Goal: Task Accomplishment & Management: Use online tool/utility

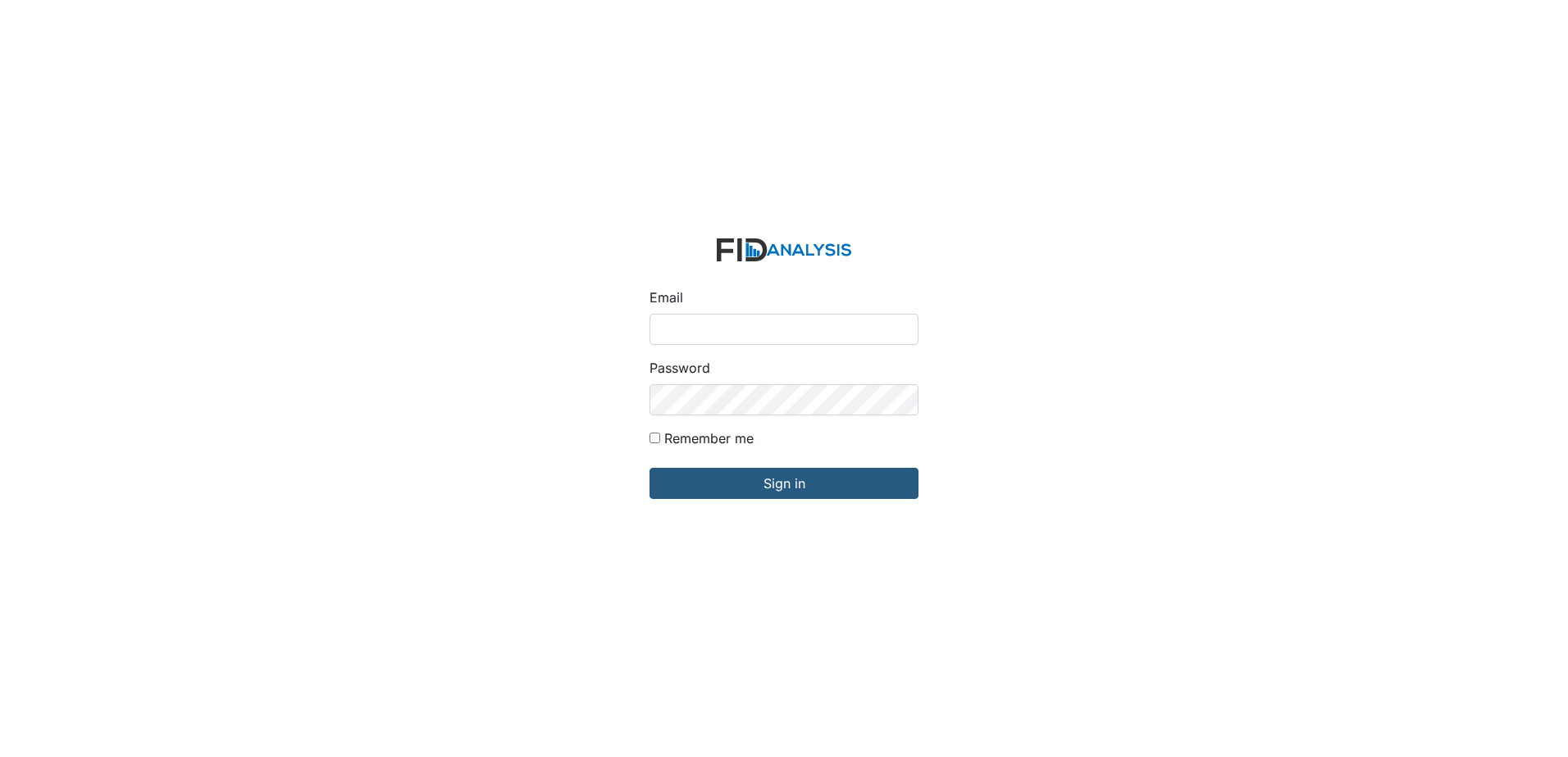
click at [699, 331] on input "Email" at bounding box center [783, 329] width 269 height 31
type input "[EMAIL_ADDRESS][DOMAIN_NAME]"
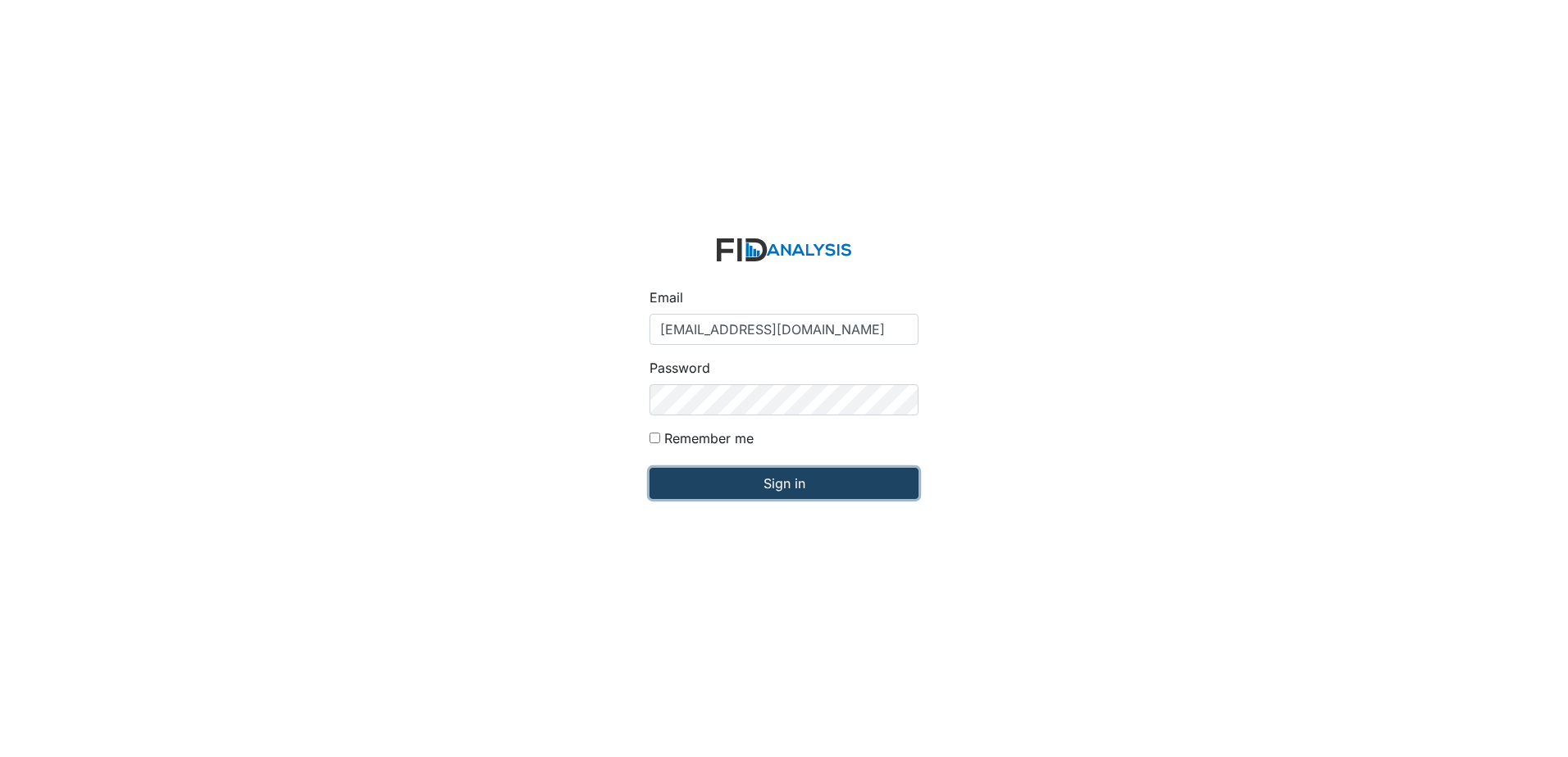
click at [752, 487] on input "Sign in" at bounding box center [783, 483] width 269 height 31
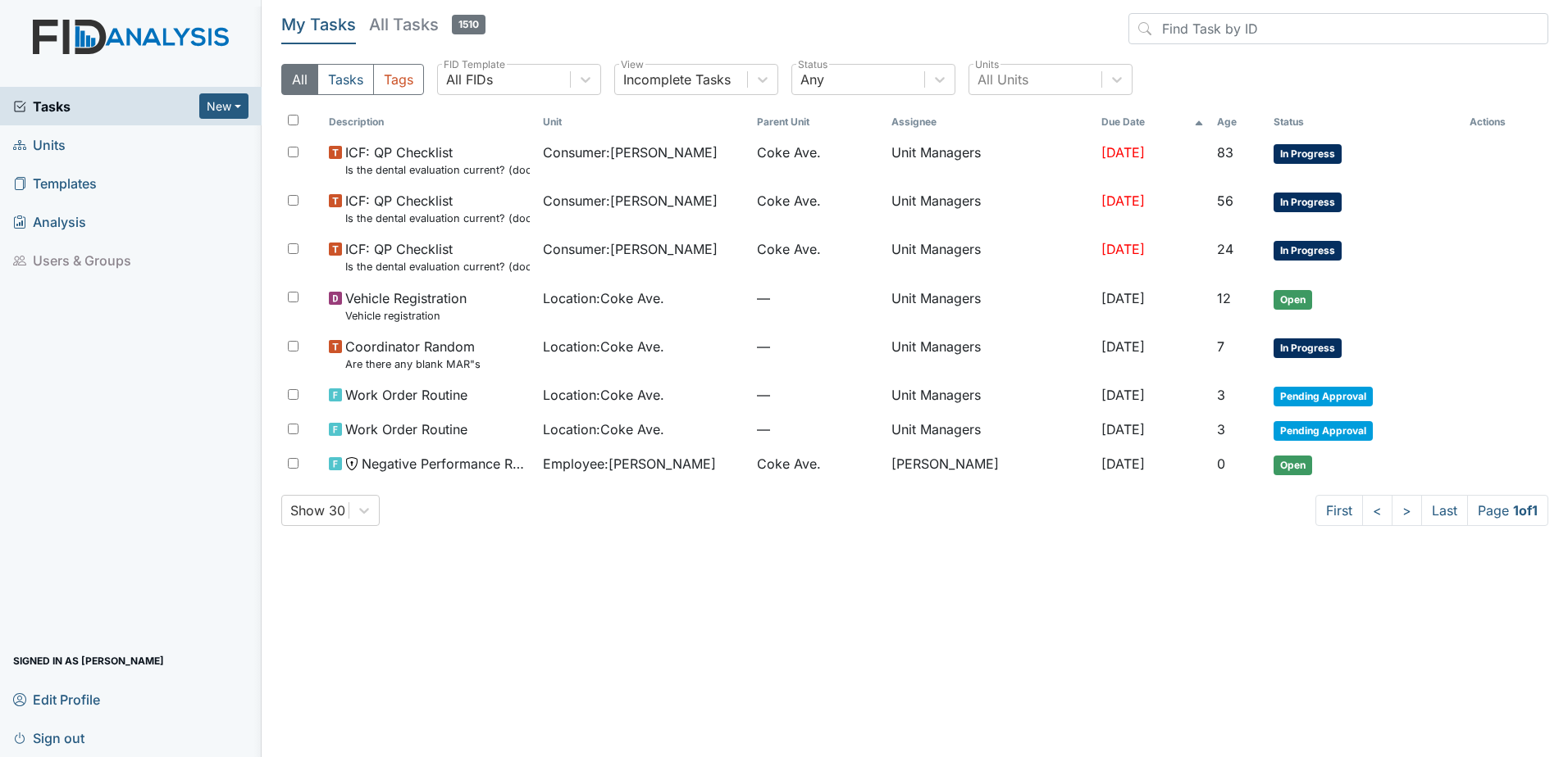
click at [52, 142] on span "Units" at bounding box center [39, 145] width 52 height 26
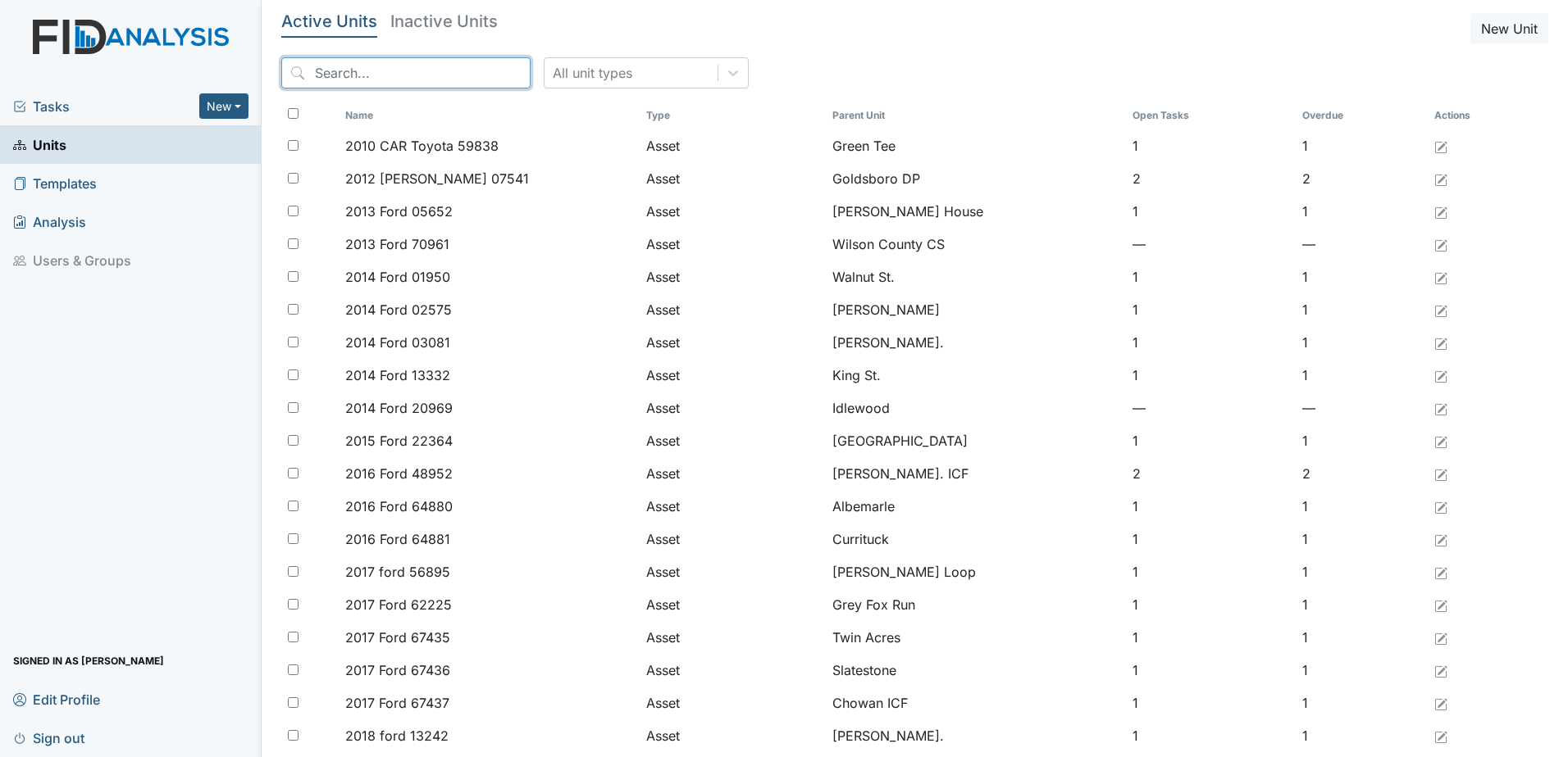
click at [449, 80] on input "search" at bounding box center [406, 72] width 250 height 31
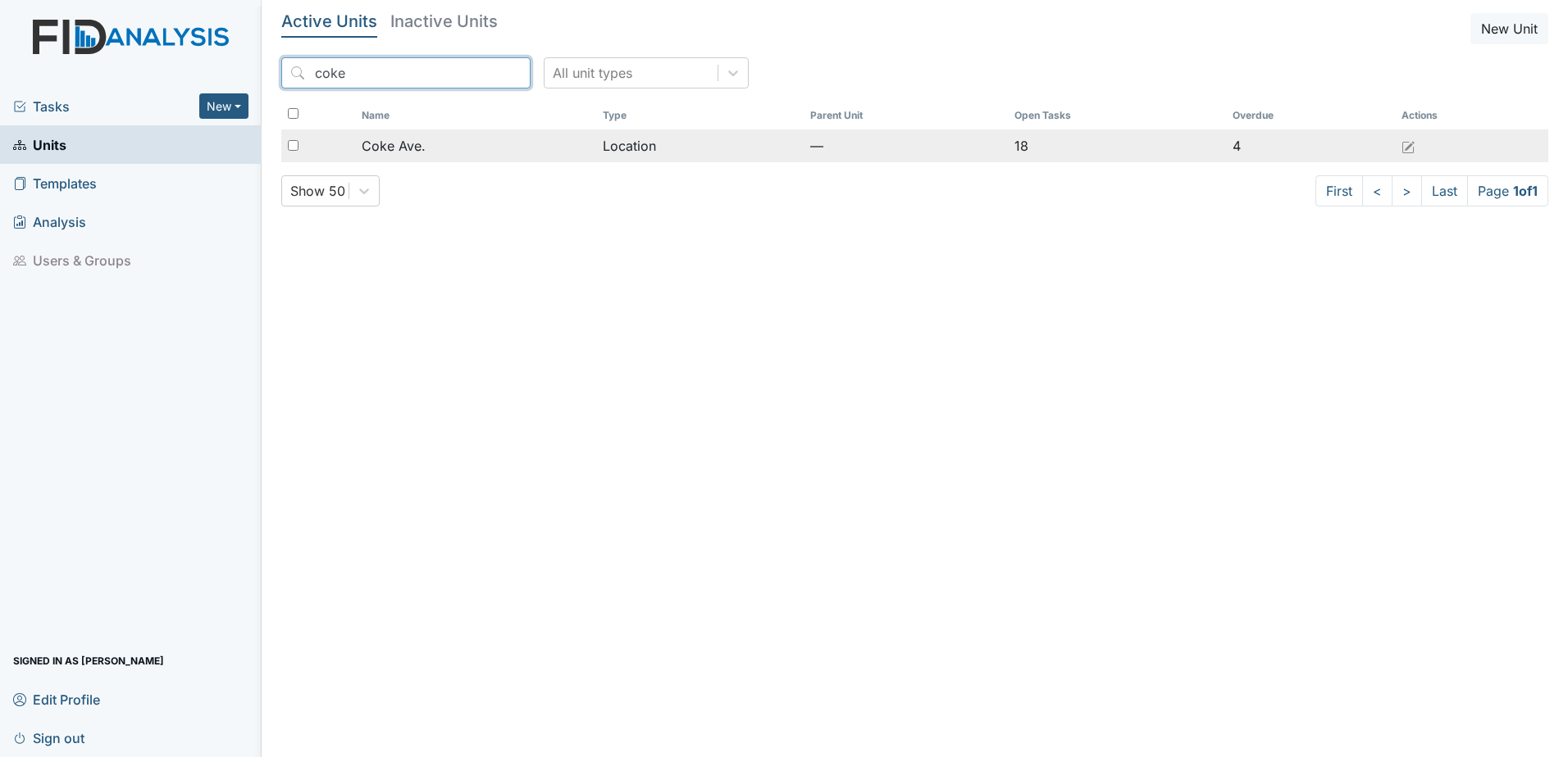
type input "coke"
click at [478, 144] on div "Coke Ave." at bounding box center [475, 146] width 227 height 20
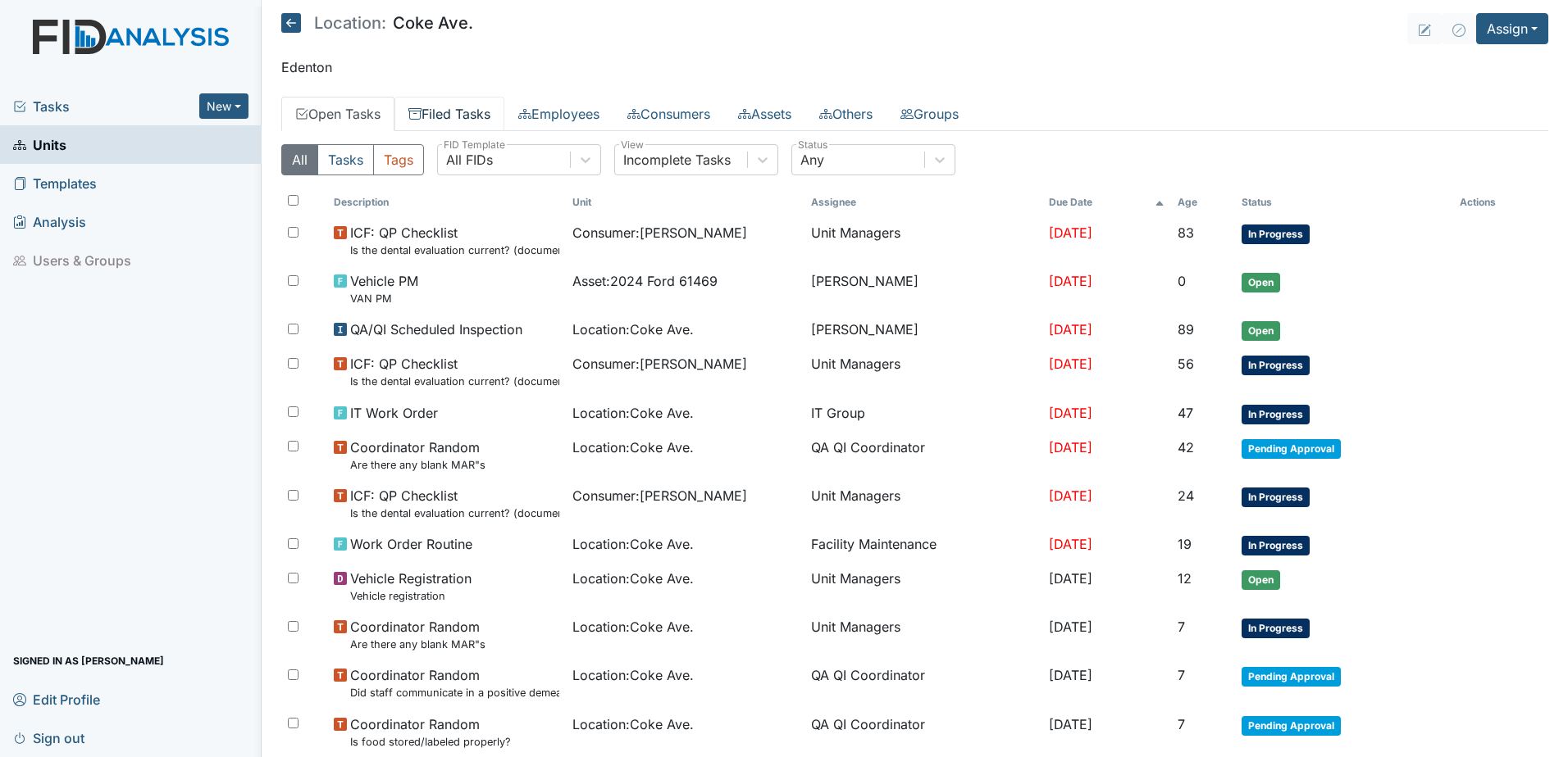
click at [463, 115] on link "Filed Tasks" at bounding box center [449, 113] width 110 height 34
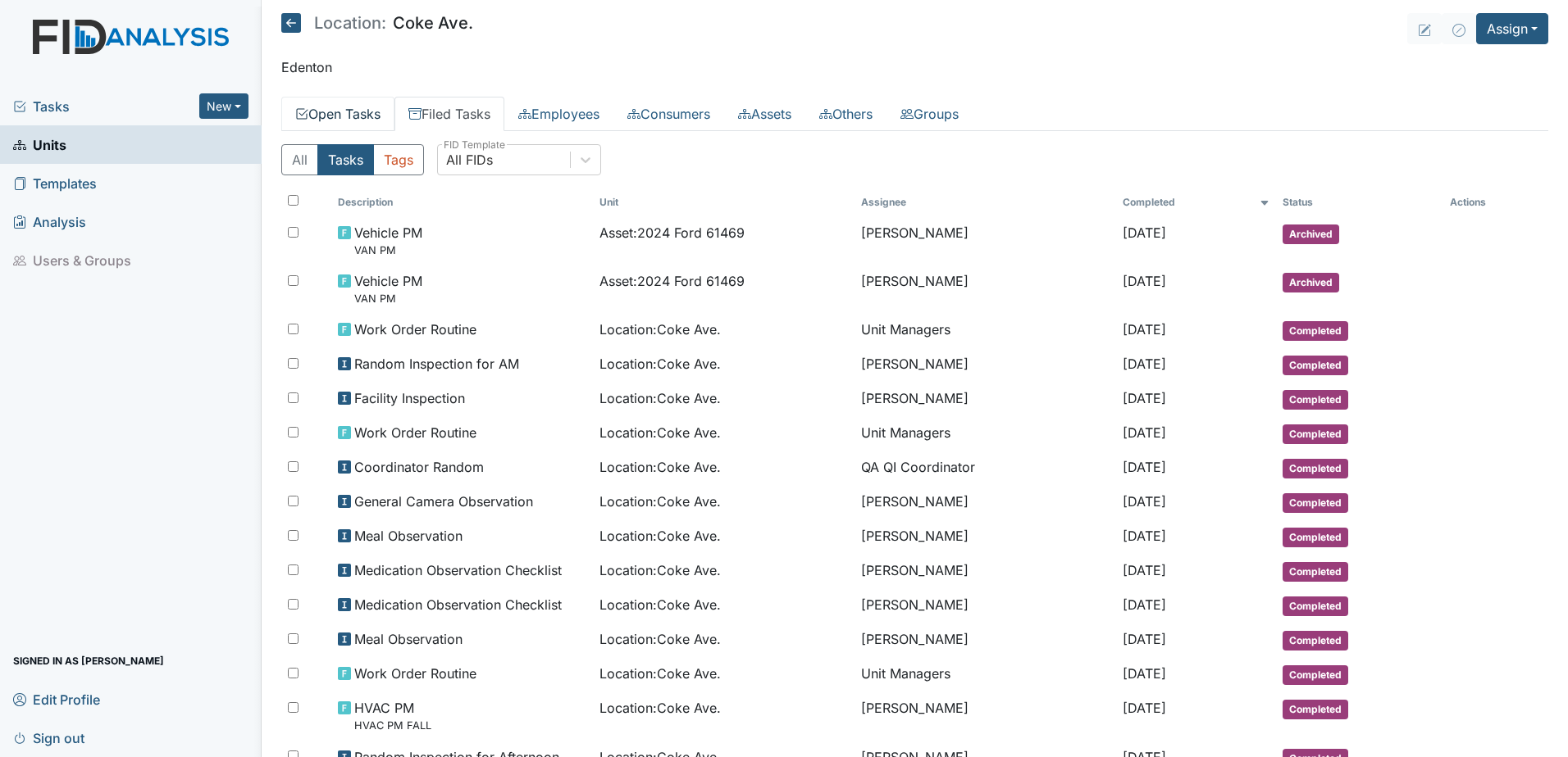
click at [332, 111] on link "Open Tasks" at bounding box center [338, 113] width 113 height 34
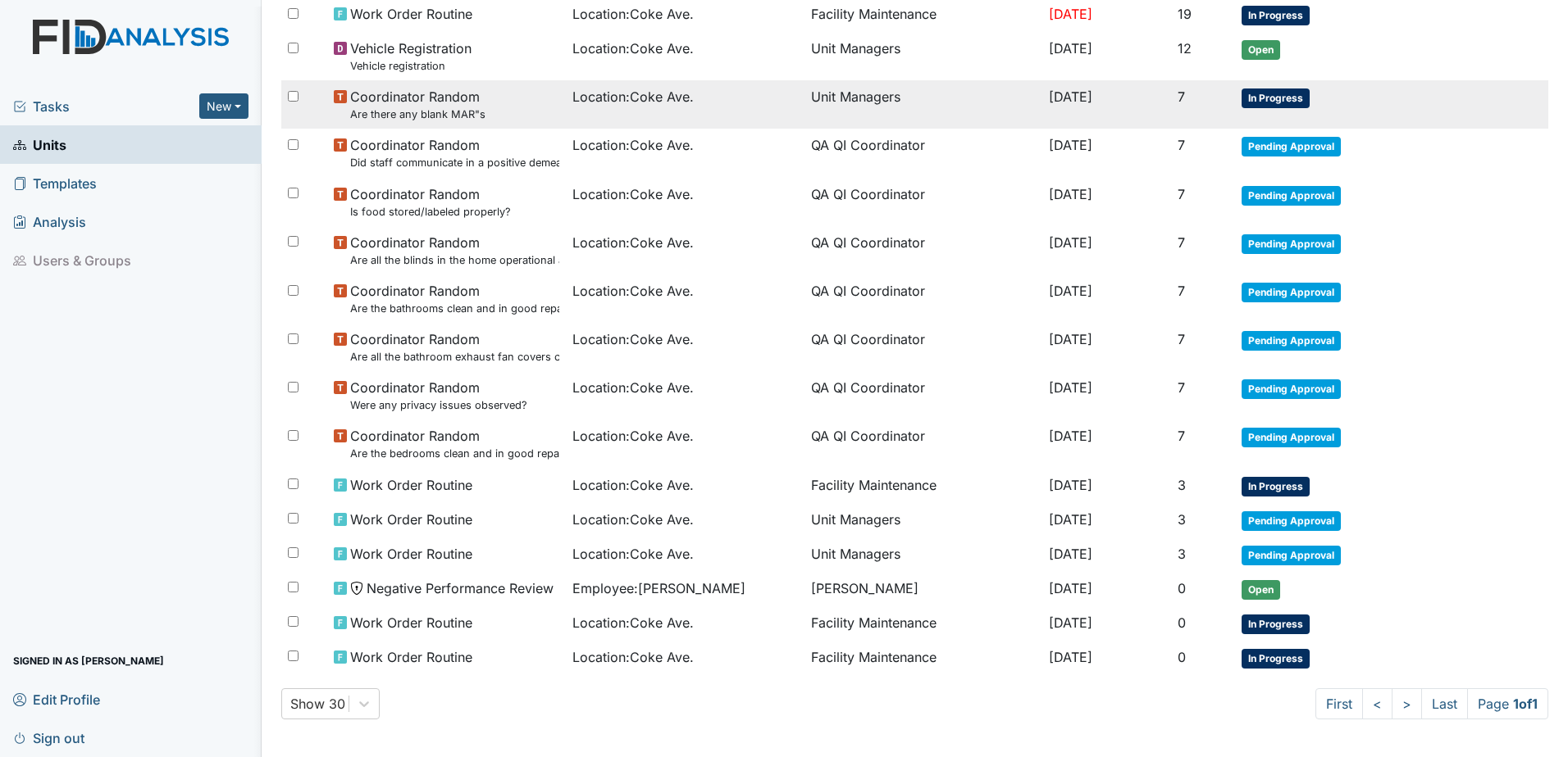
scroll to position [532, 0]
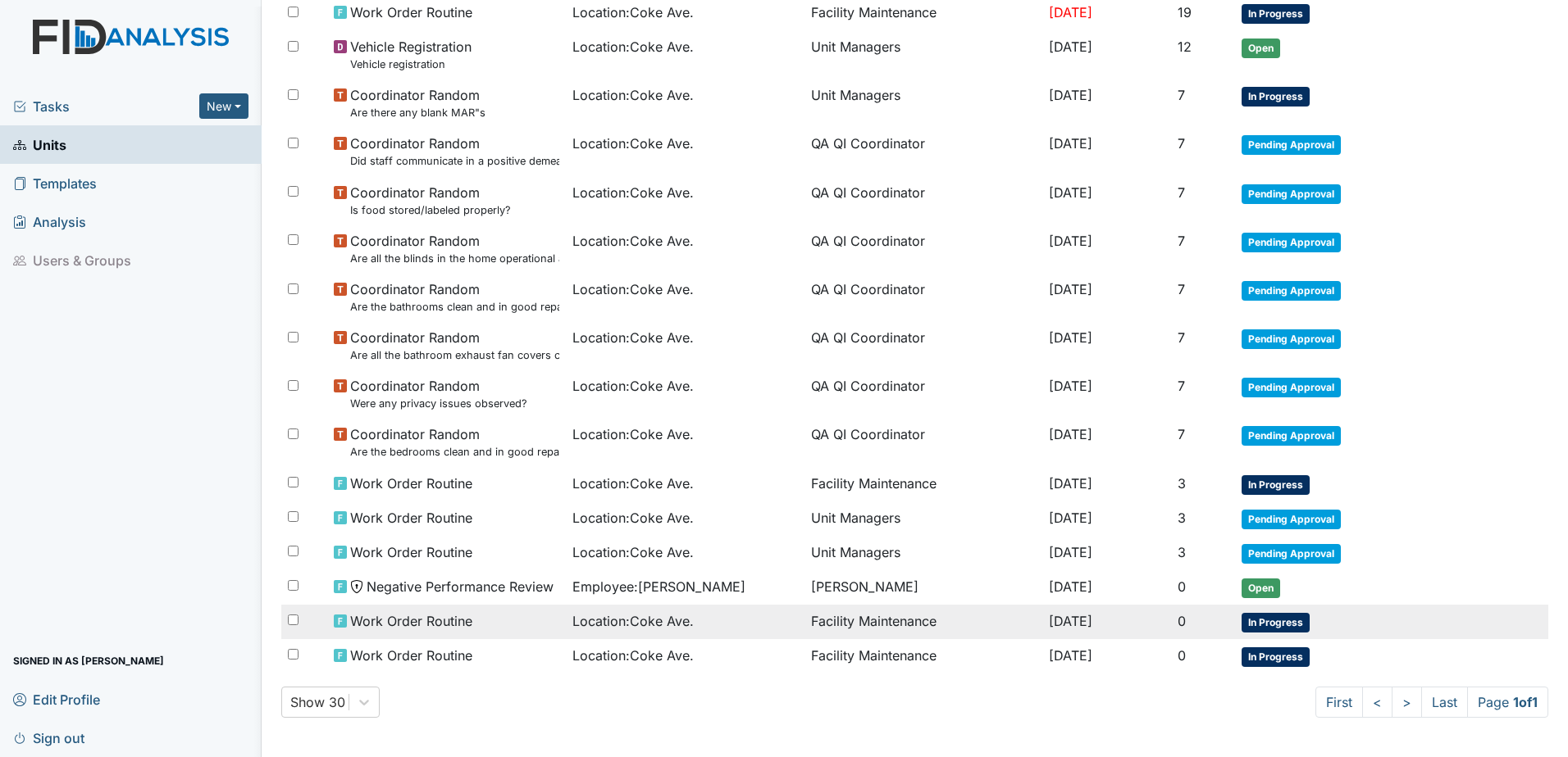
click at [887, 636] on td "Facility Maintenance" at bounding box center [924, 621] width 239 height 34
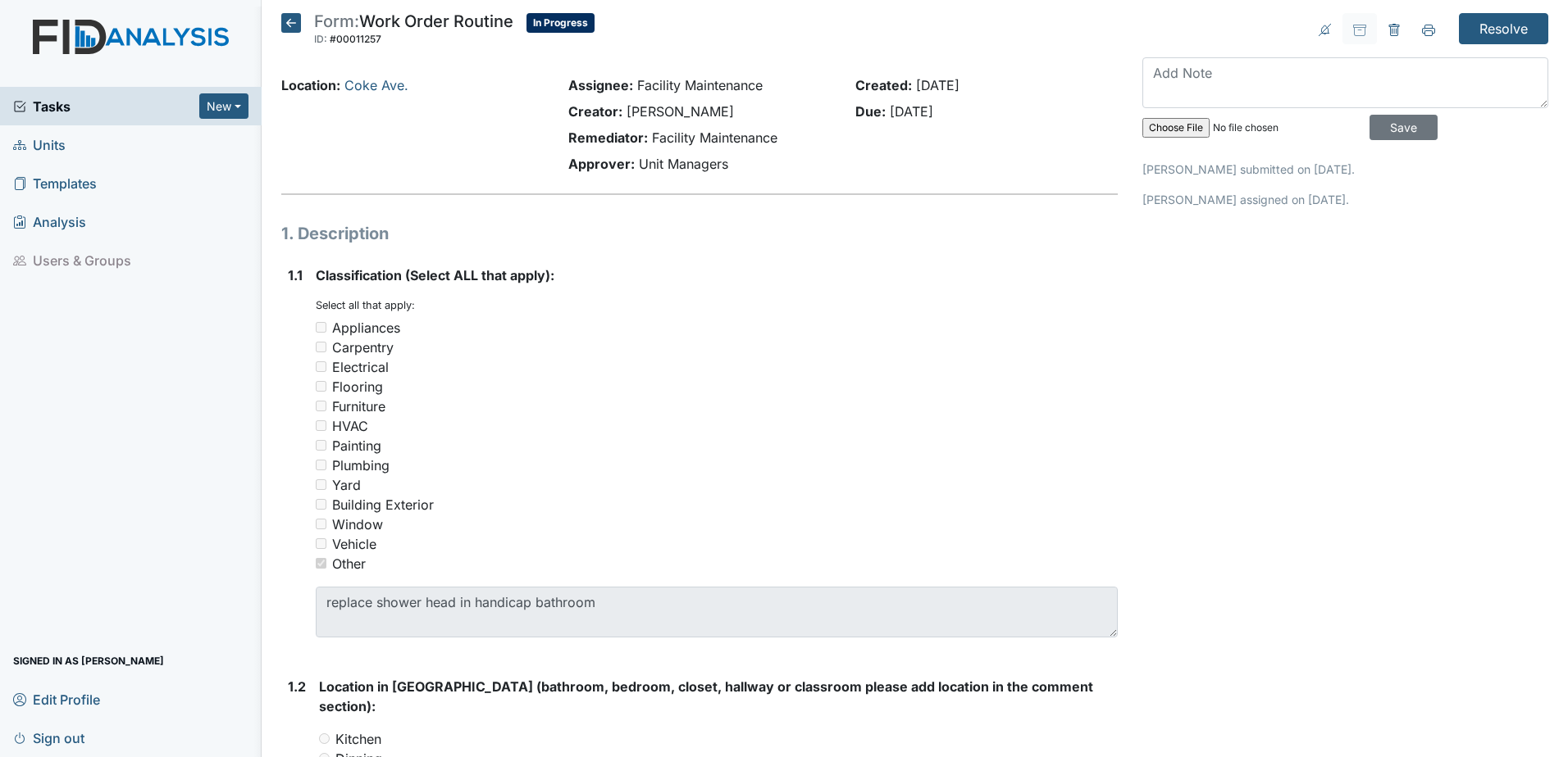
click at [291, 22] on icon at bounding box center [291, 23] width 20 height 20
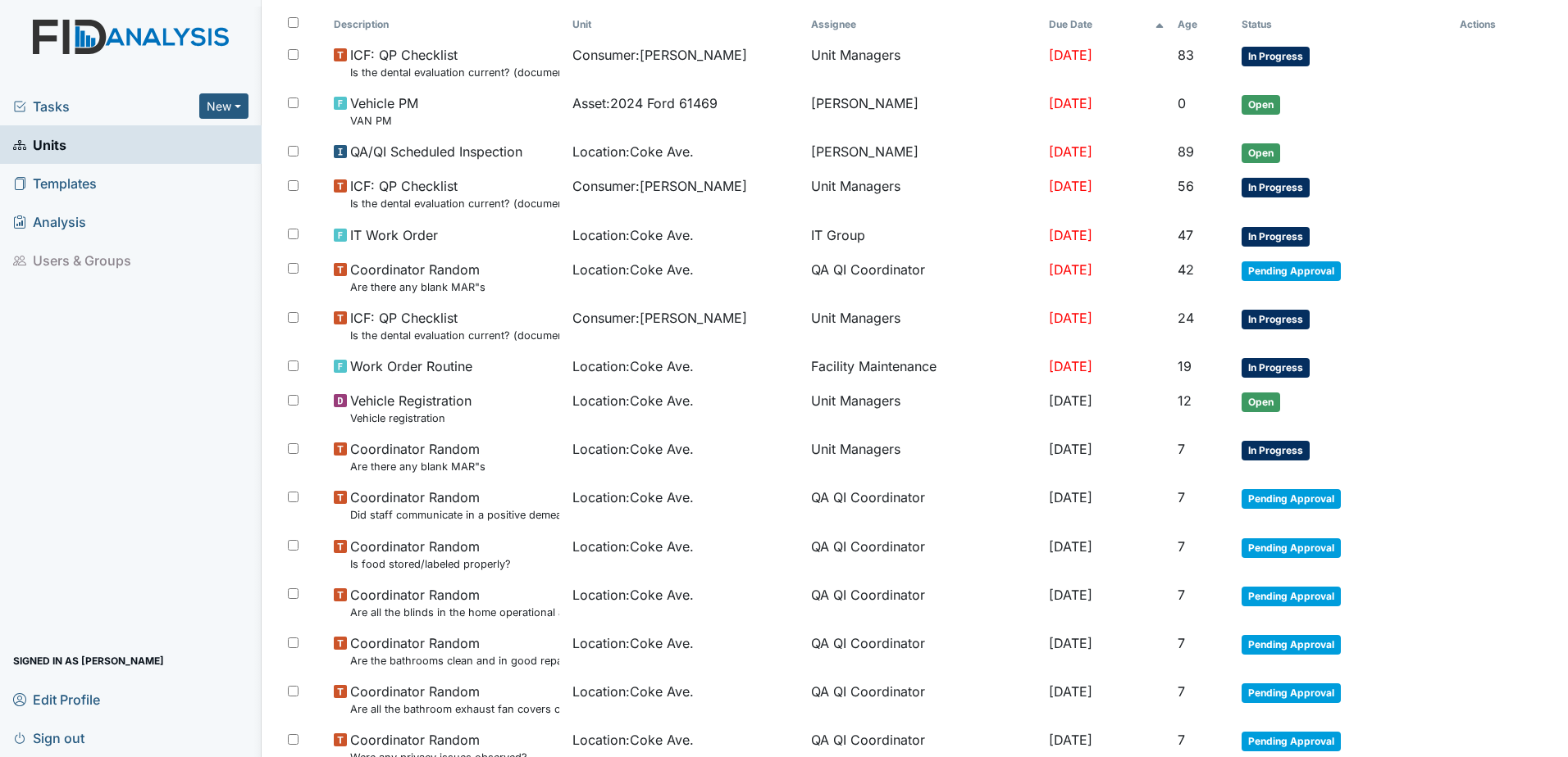
scroll to position [40, 0]
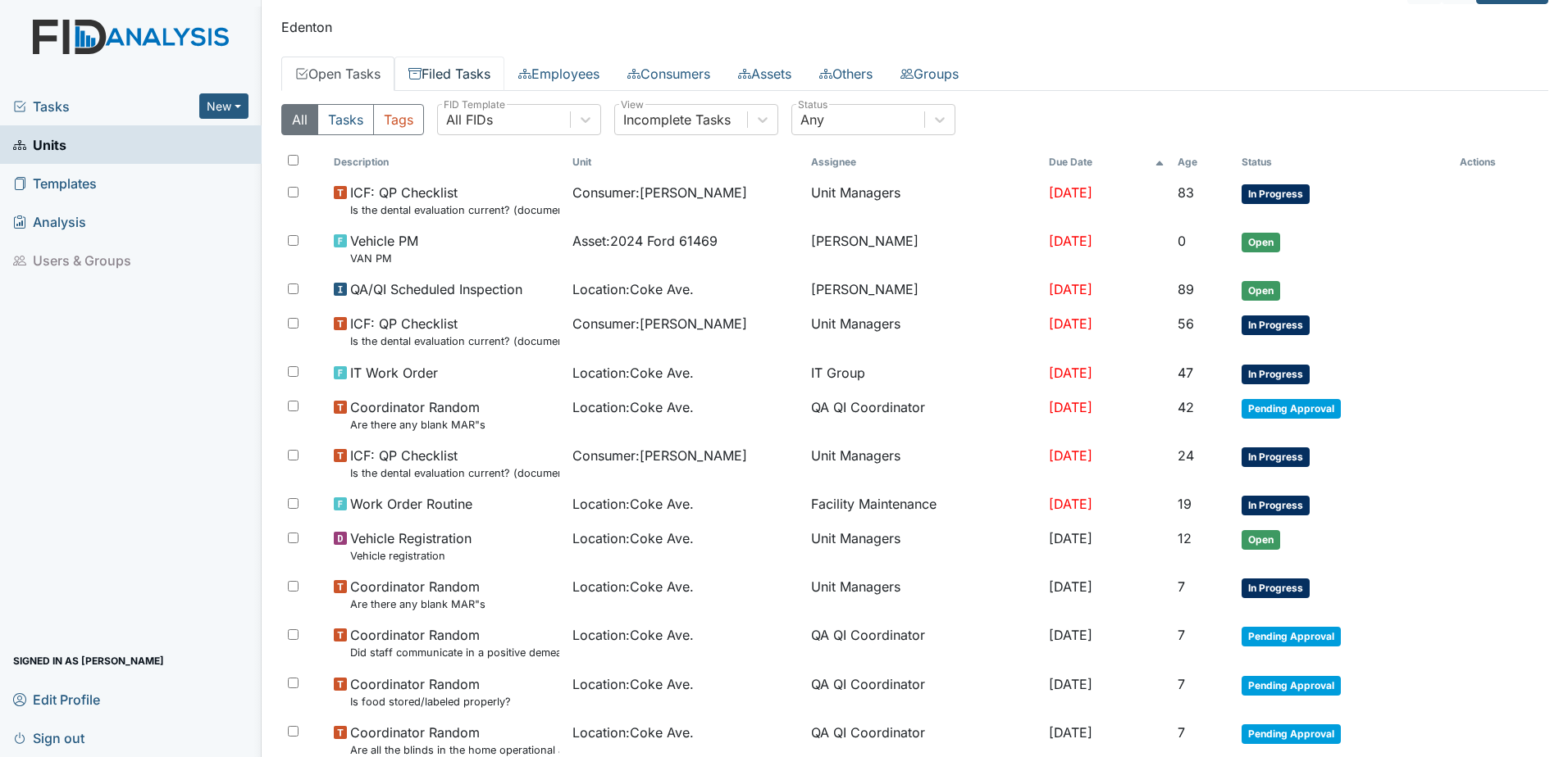
click at [472, 71] on link "Filed Tasks" at bounding box center [449, 73] width 110 height 34
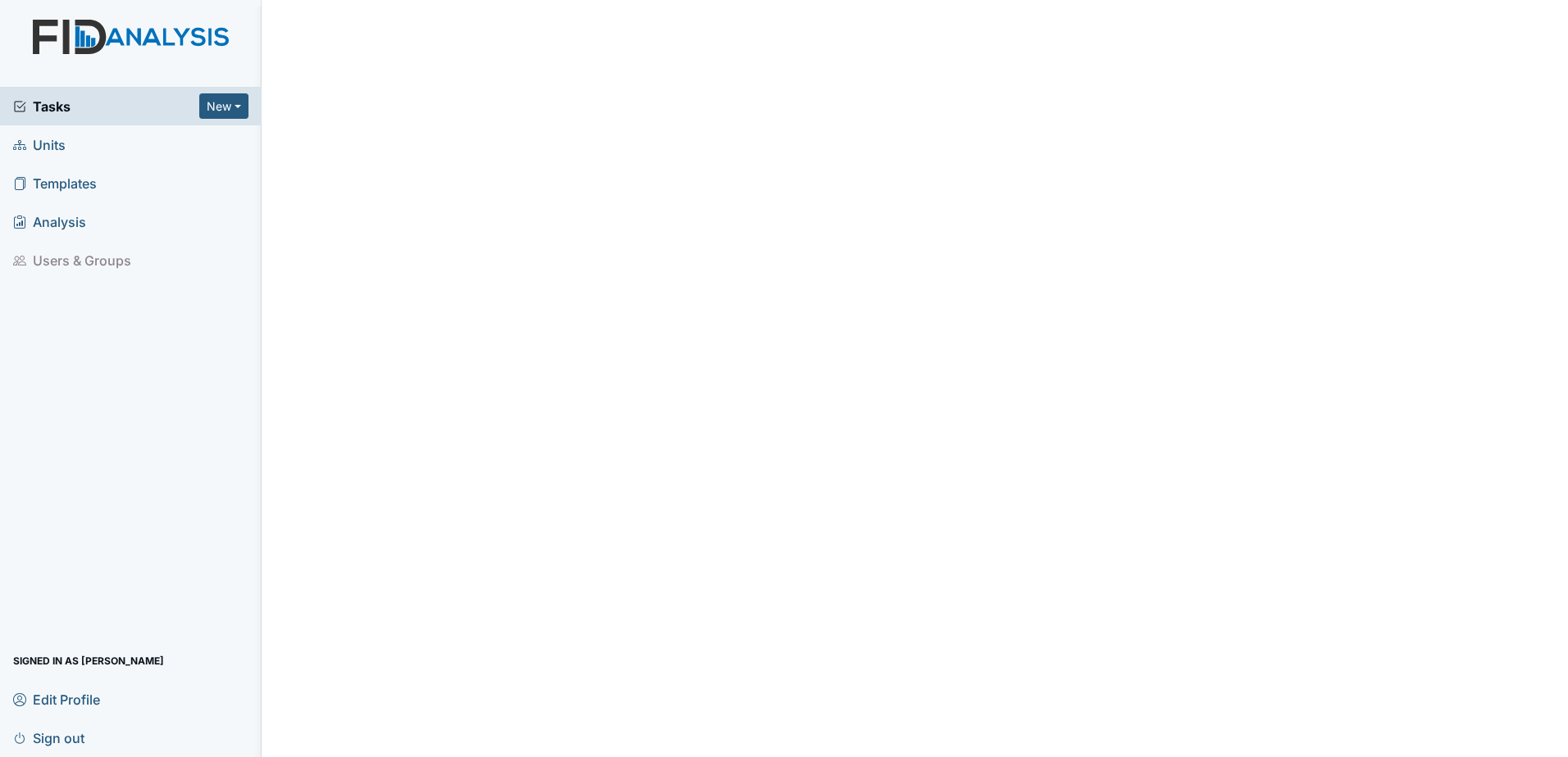
click at [52, 135] on span "Units" at bounding box center [39, 145] width 52 height 26
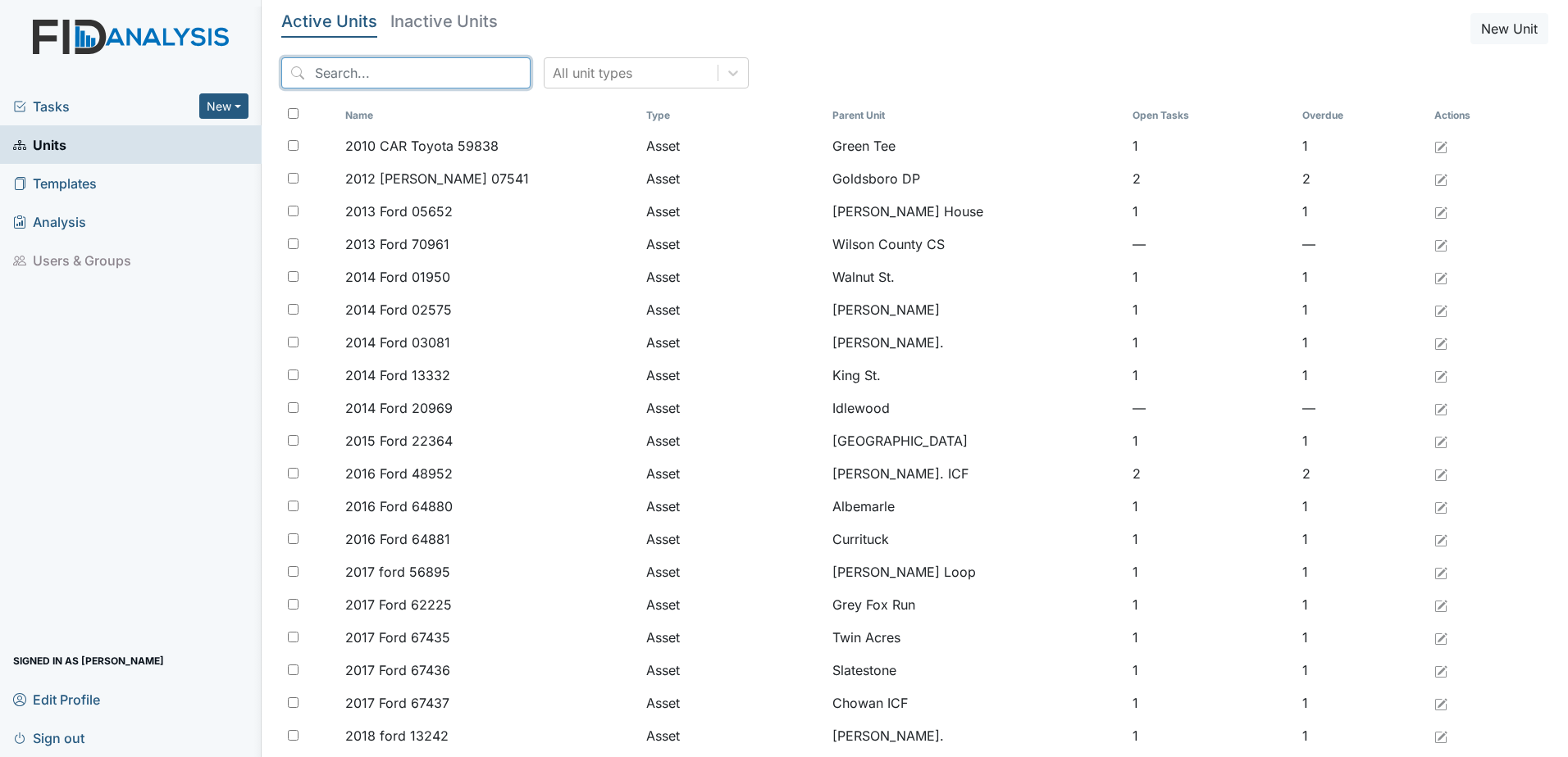
click at [438, 71] on input "search" at bounding box center [406, 72] width 250 height 31
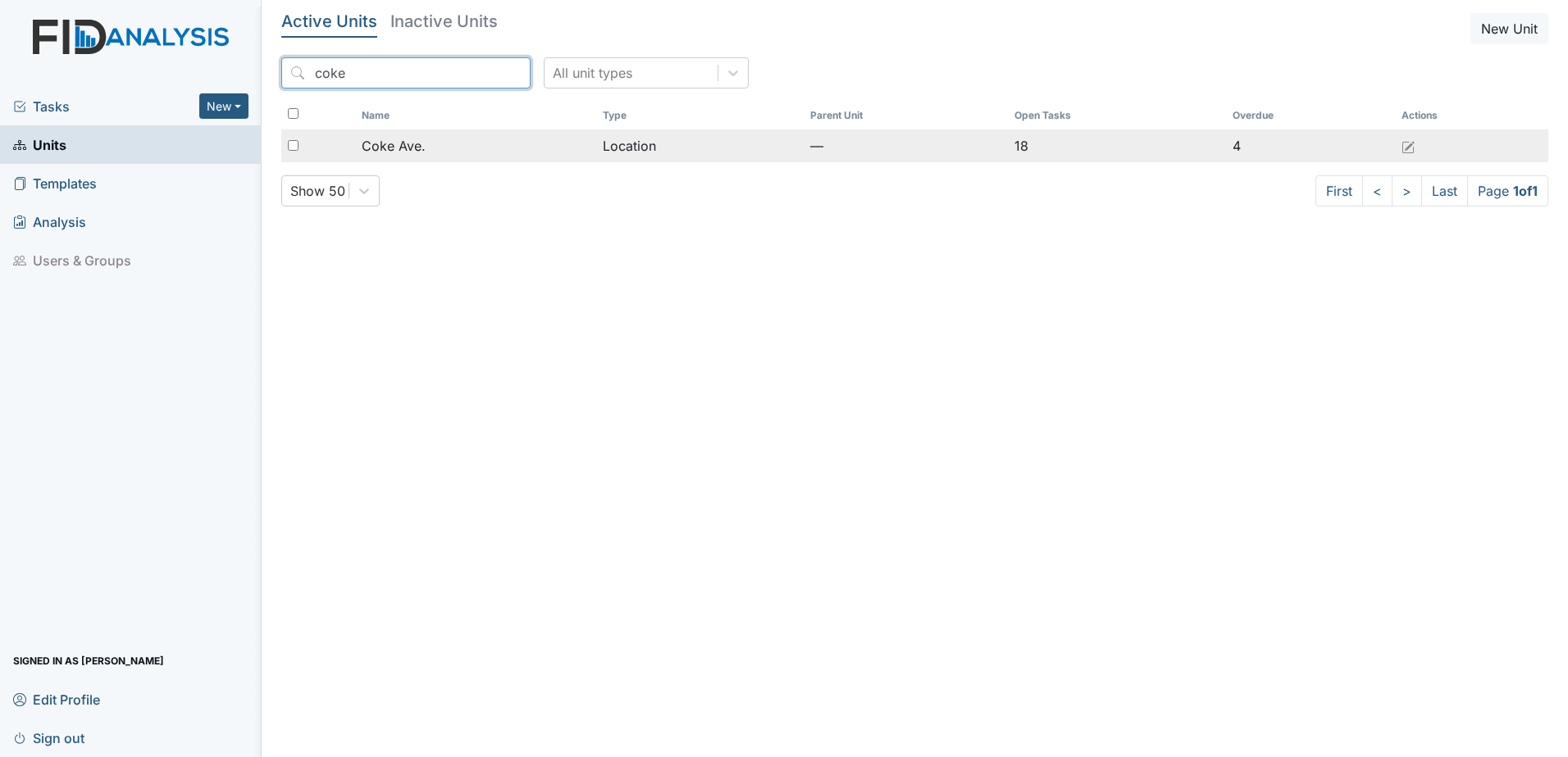
type input "coke"
click at [477, 142] on div "Coke Ave." at bounding box center [475, 146] width 227 height 20
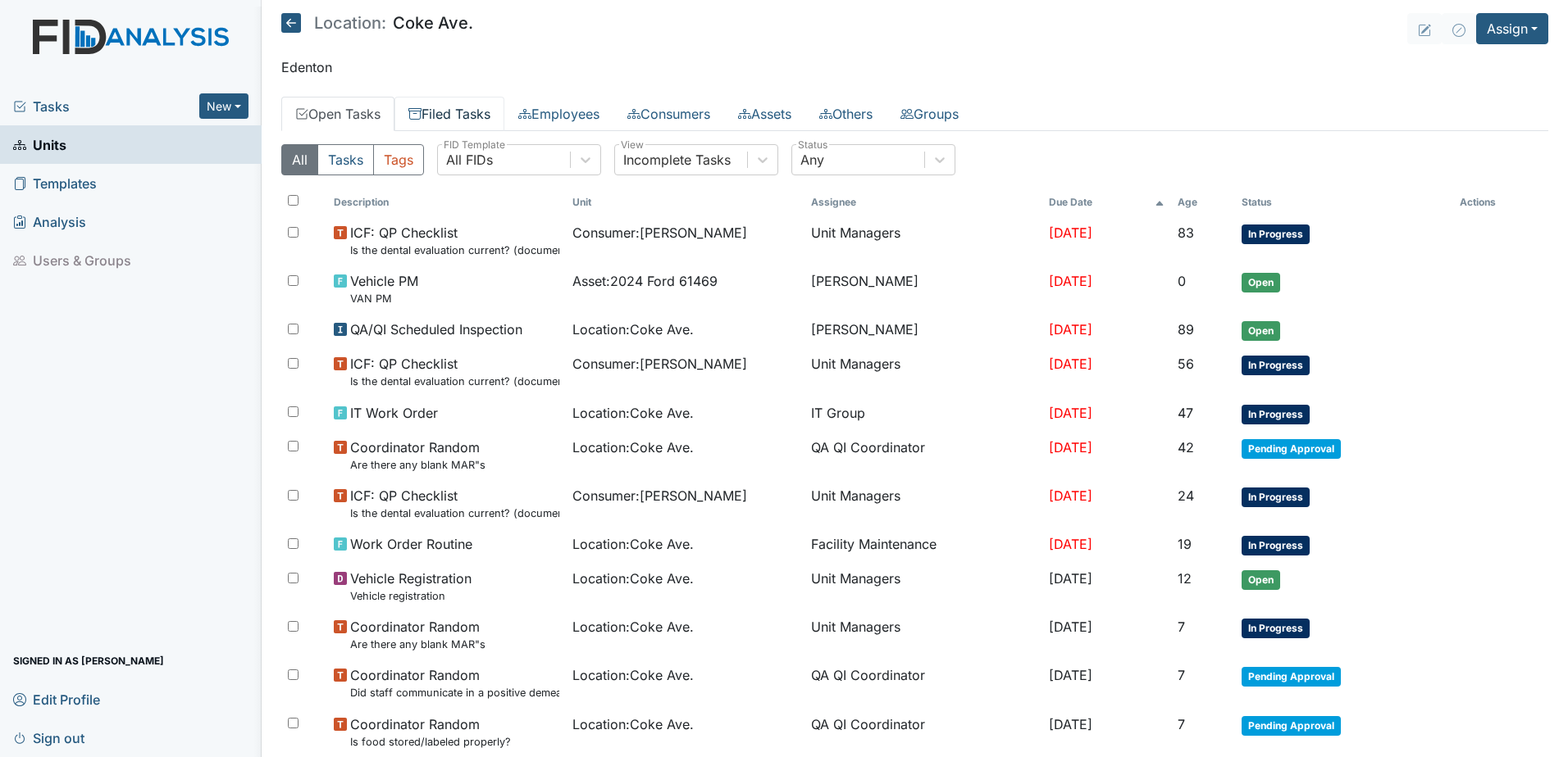
click at [464, 111] on link "Filed Tasks" at bounding box center [449, 113] width 110 height 34
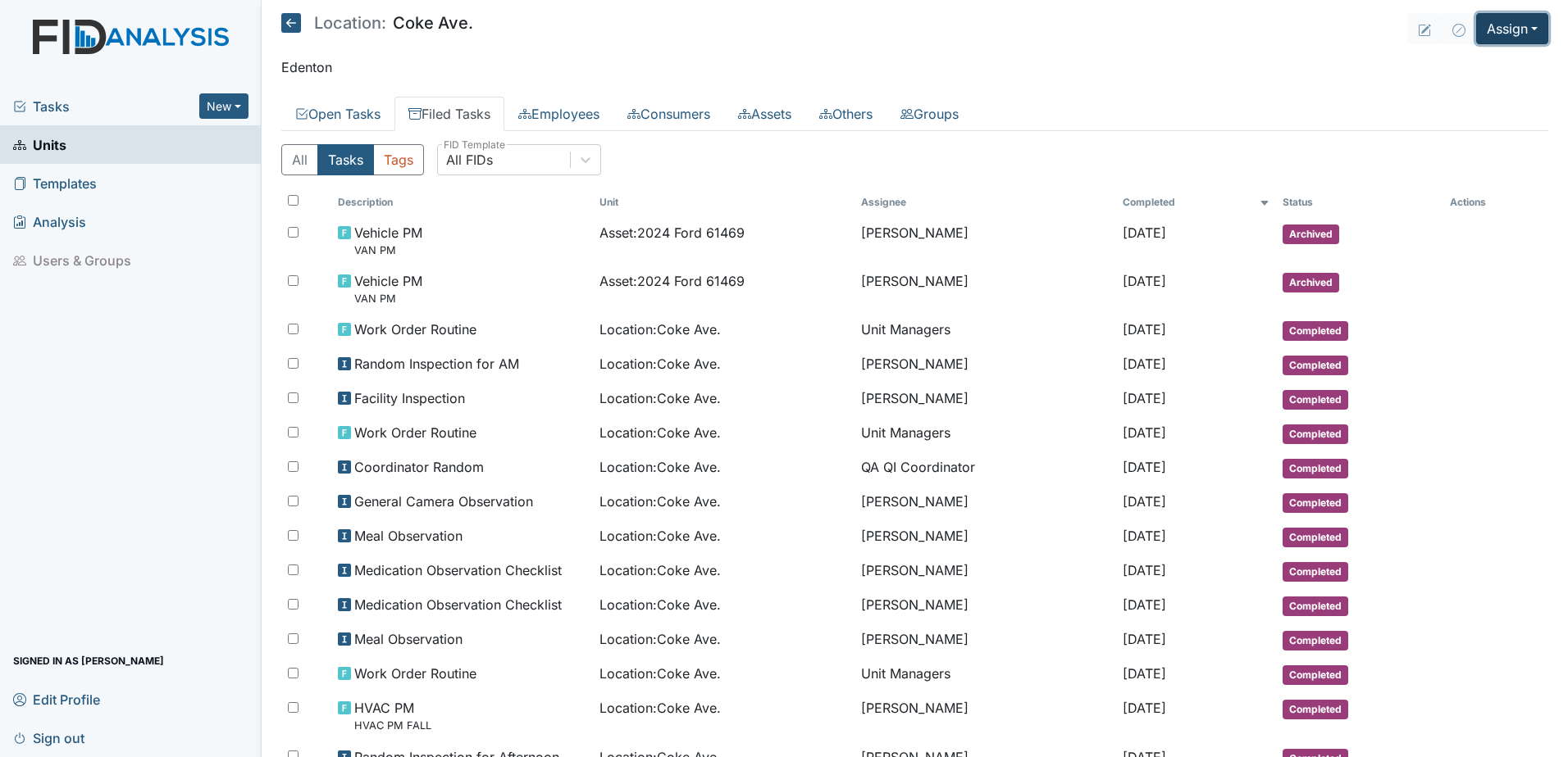
click at [1506, 26] on button "Assign" at bounding box center [1512, 28] width 72 height 31
click at [1469, 84] on link "Assign Inspection" at bounding box center [1472, 93] width 147 height 27
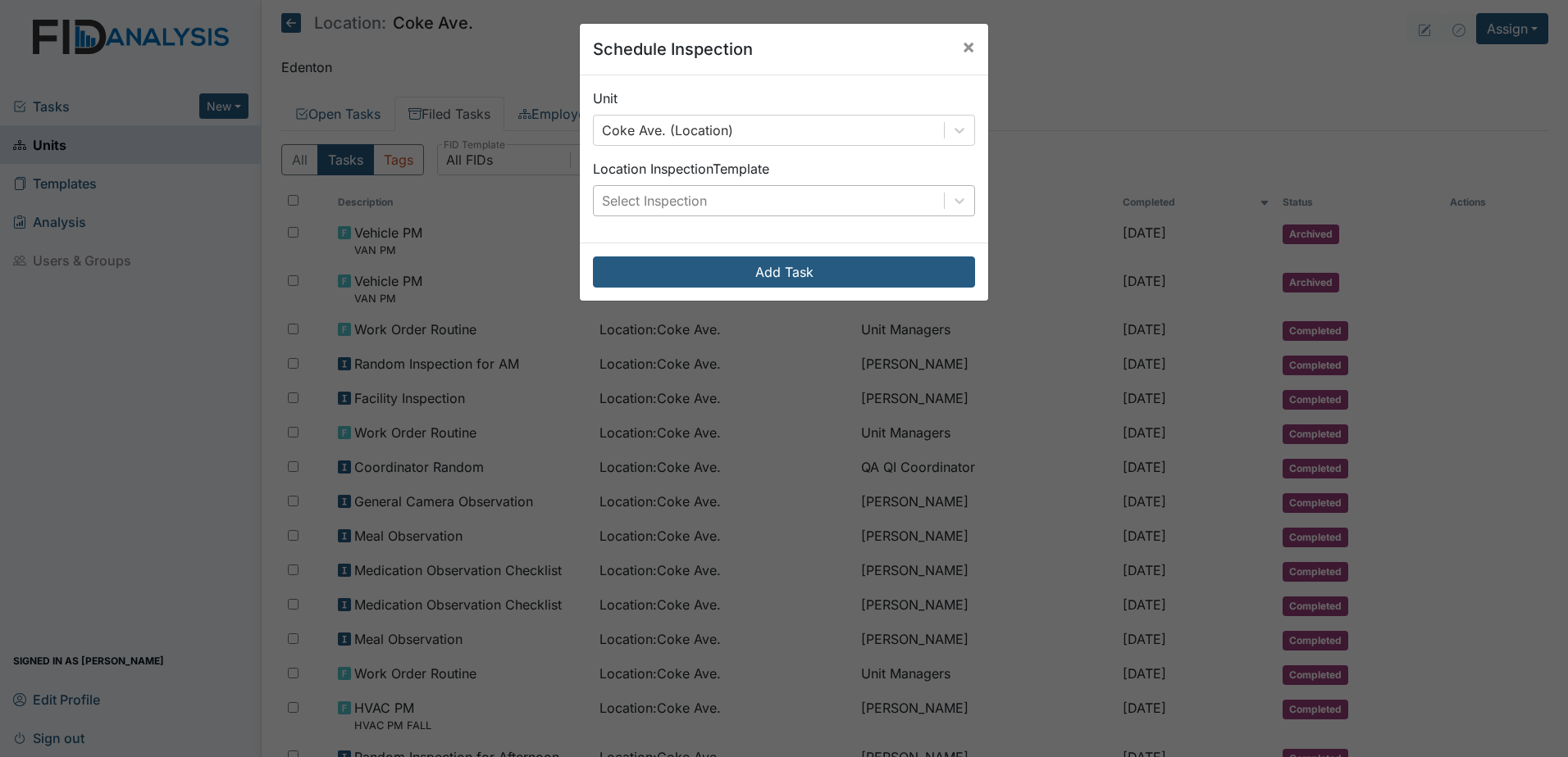
click at [801, 199] on div "Select Inspection" at bounding box center [768, 200] width 350 height 29
click at [966, 44] on span "×" at bounding box center [969, 46] width 13 height 24
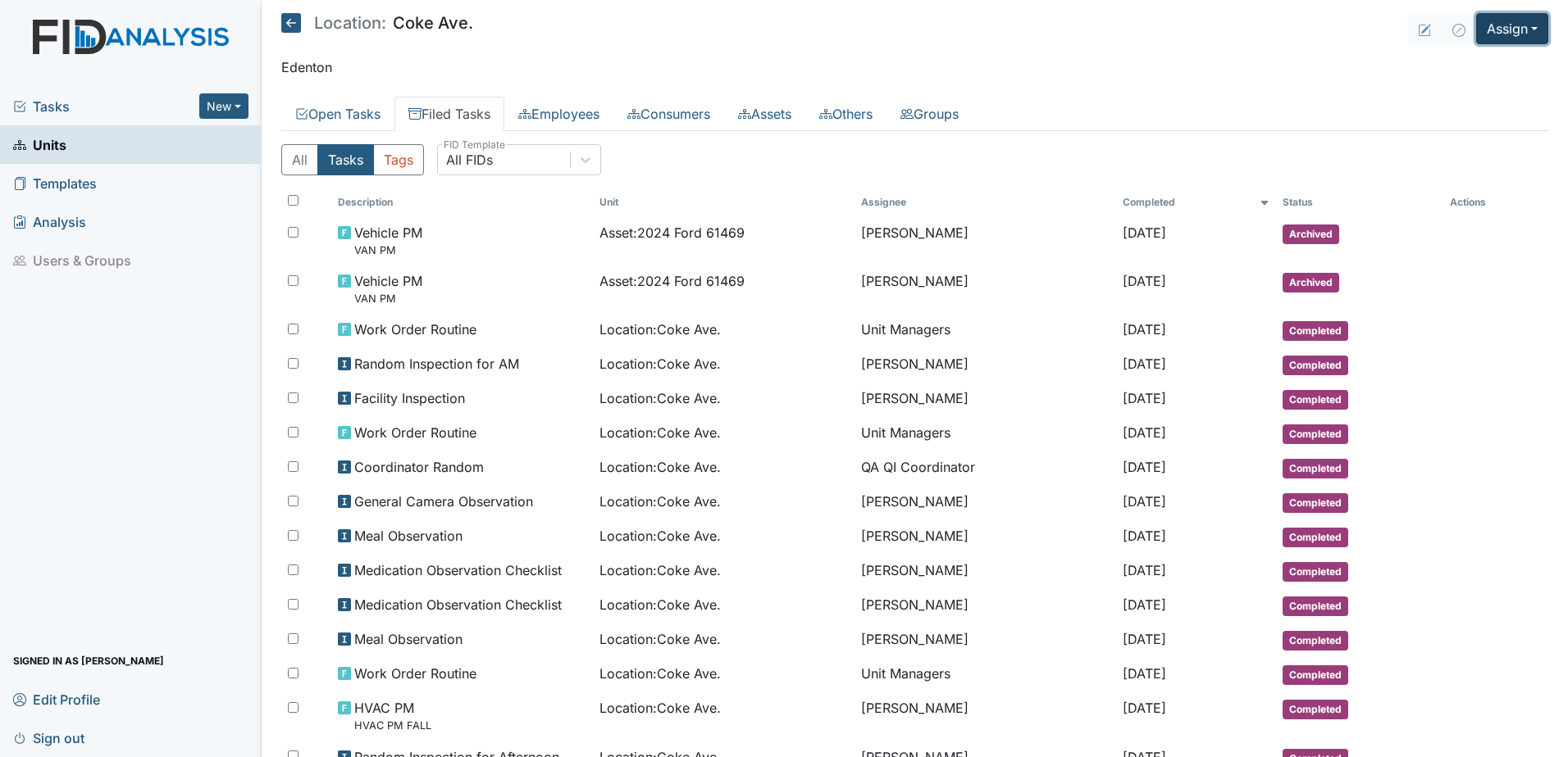
click at [1493, 25] on button "Assign" at bounding box center [1512, 28] width 72 height 31
click at [1467, 96] on link "Assign Inspection" at bounding box center [1472, 93] width 147 height 27
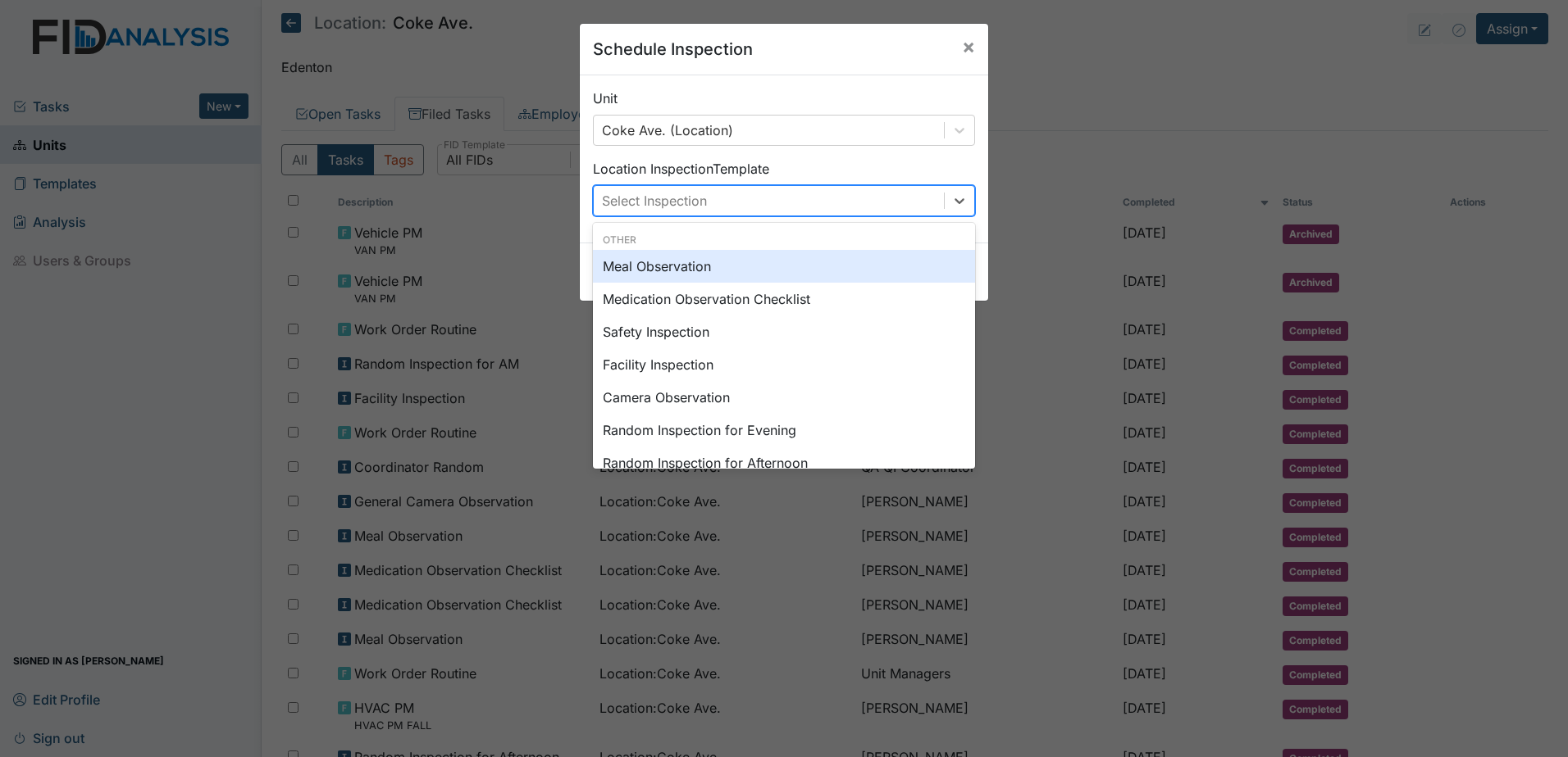
click at [821, 194] on div "Select Inspection" at bounding box center [768, 200] width 350 height 29
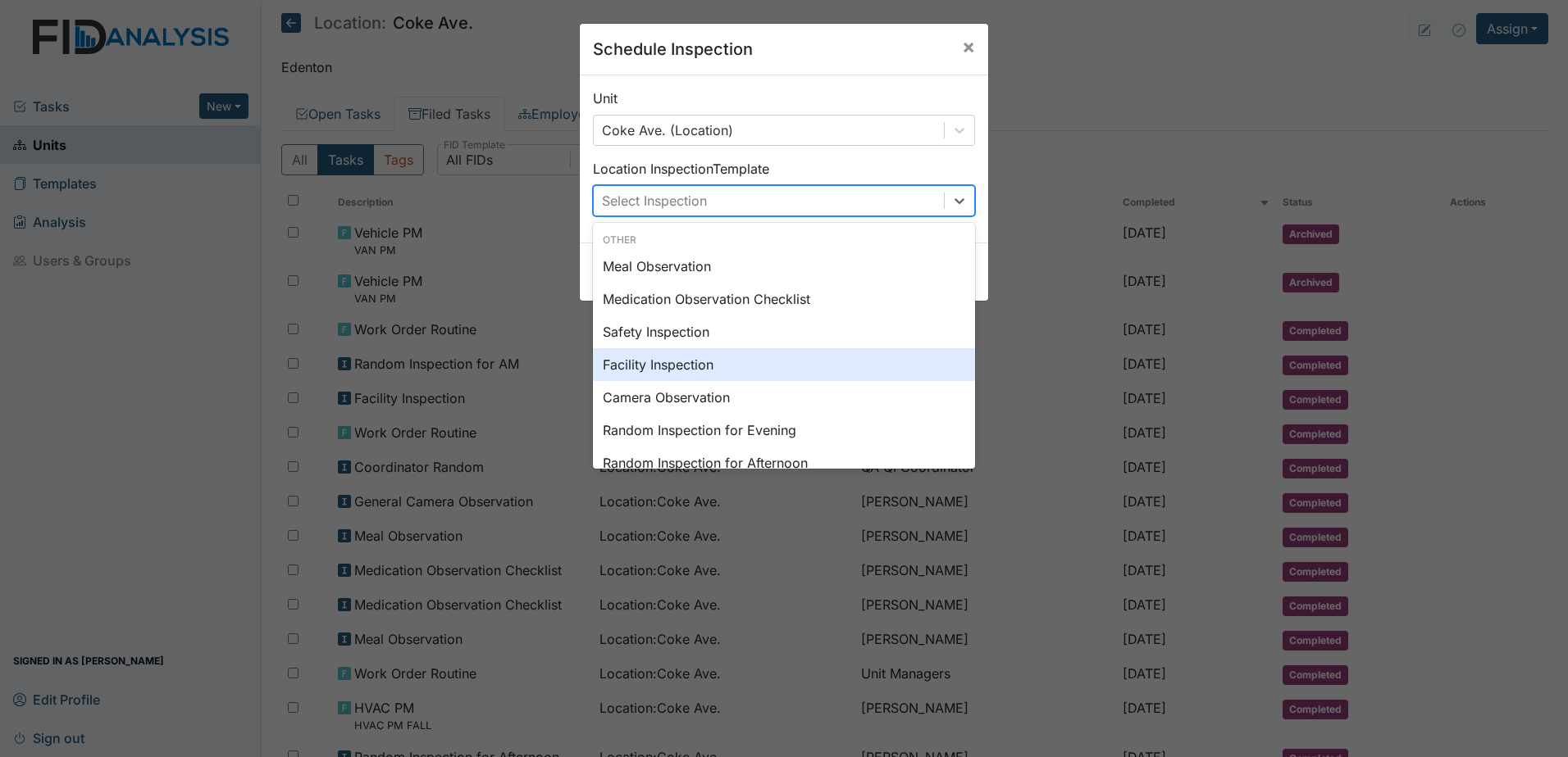
click at [790, 363] on div "Facility Inspection" at bounding box center [783, 364] width 382 height 32
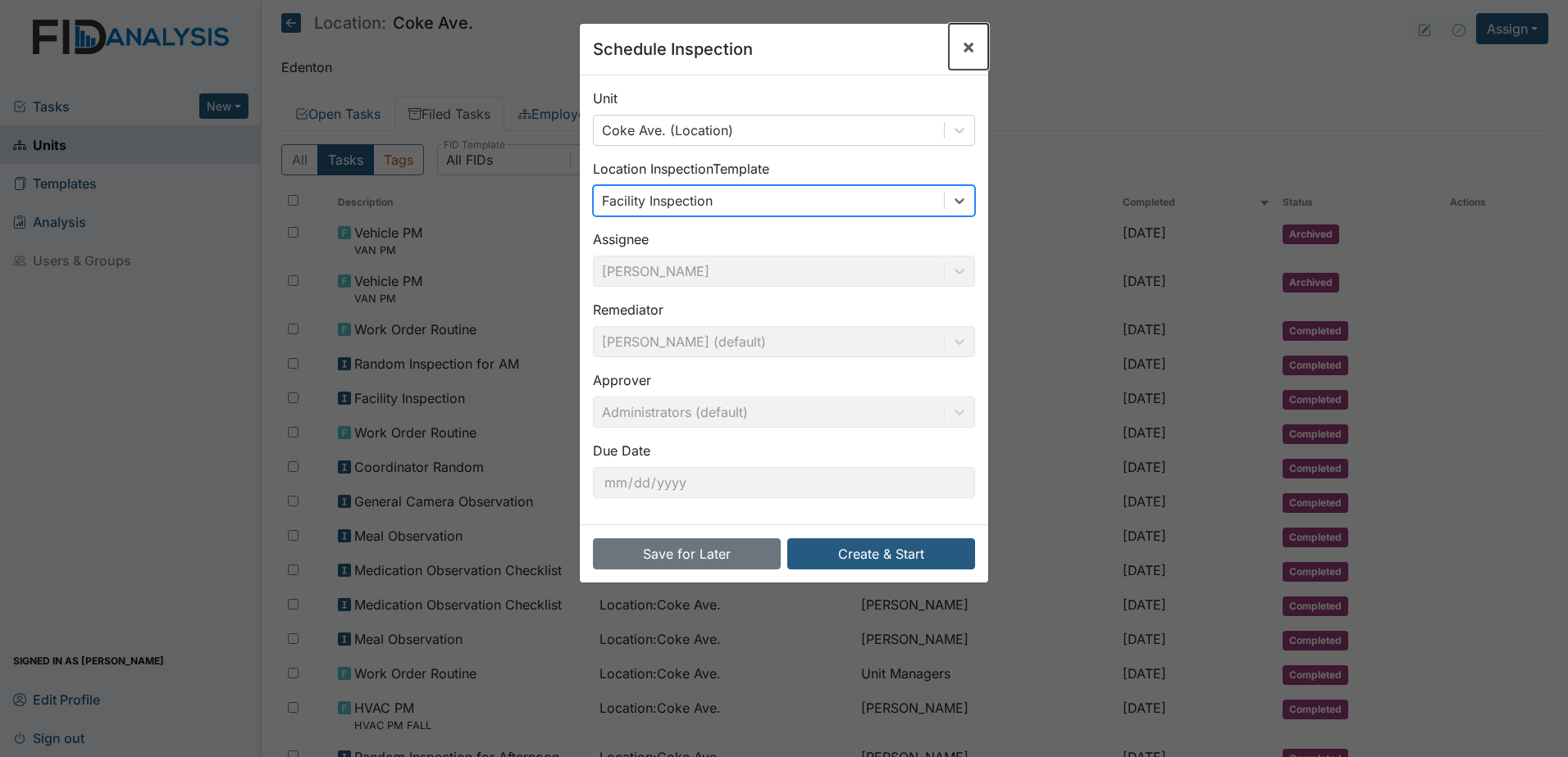
click at [964, 44] on span "×" at bounding box center [969, 46] width 13 height 24
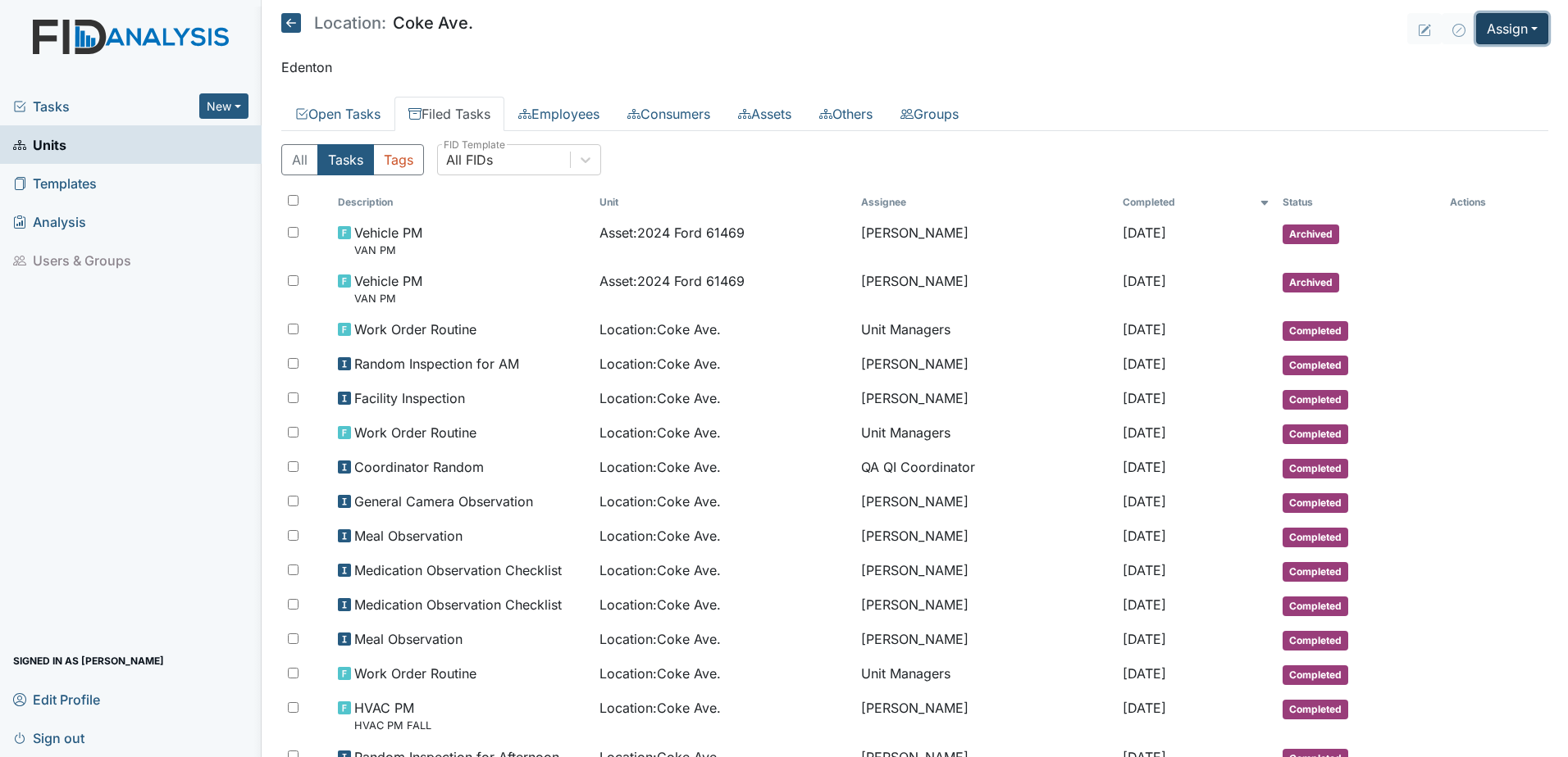
click at [1511, 36] on button "Assign" at bounding box center [1512, 28] width 72 height 31
click at [1458, 64] on link "Assign Form" at bounding box center [1472, 67] width 147 height 27
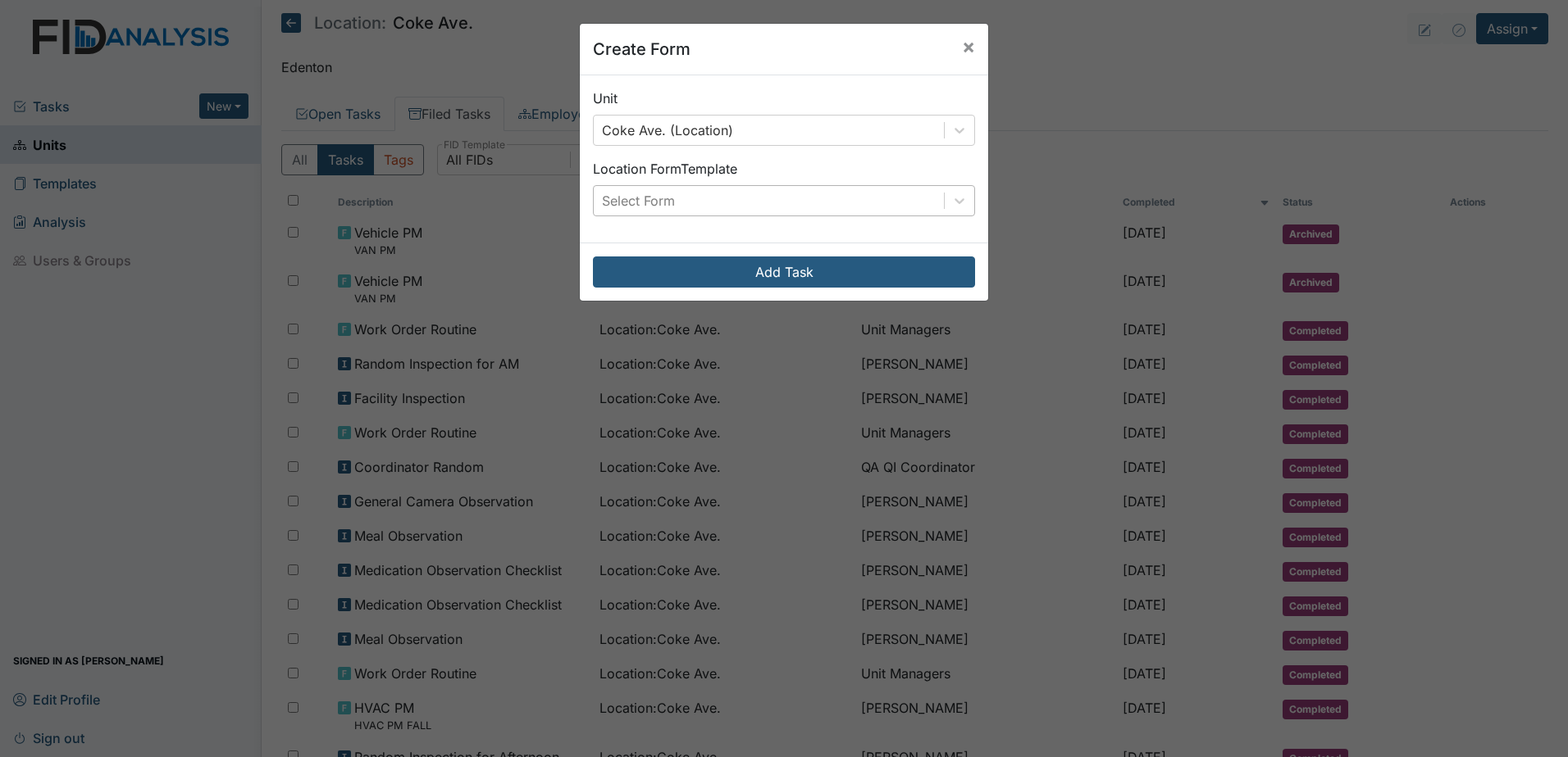
click at [814, 209] on div "Select Form" at bounding box center [768, 200] width 350 height 29
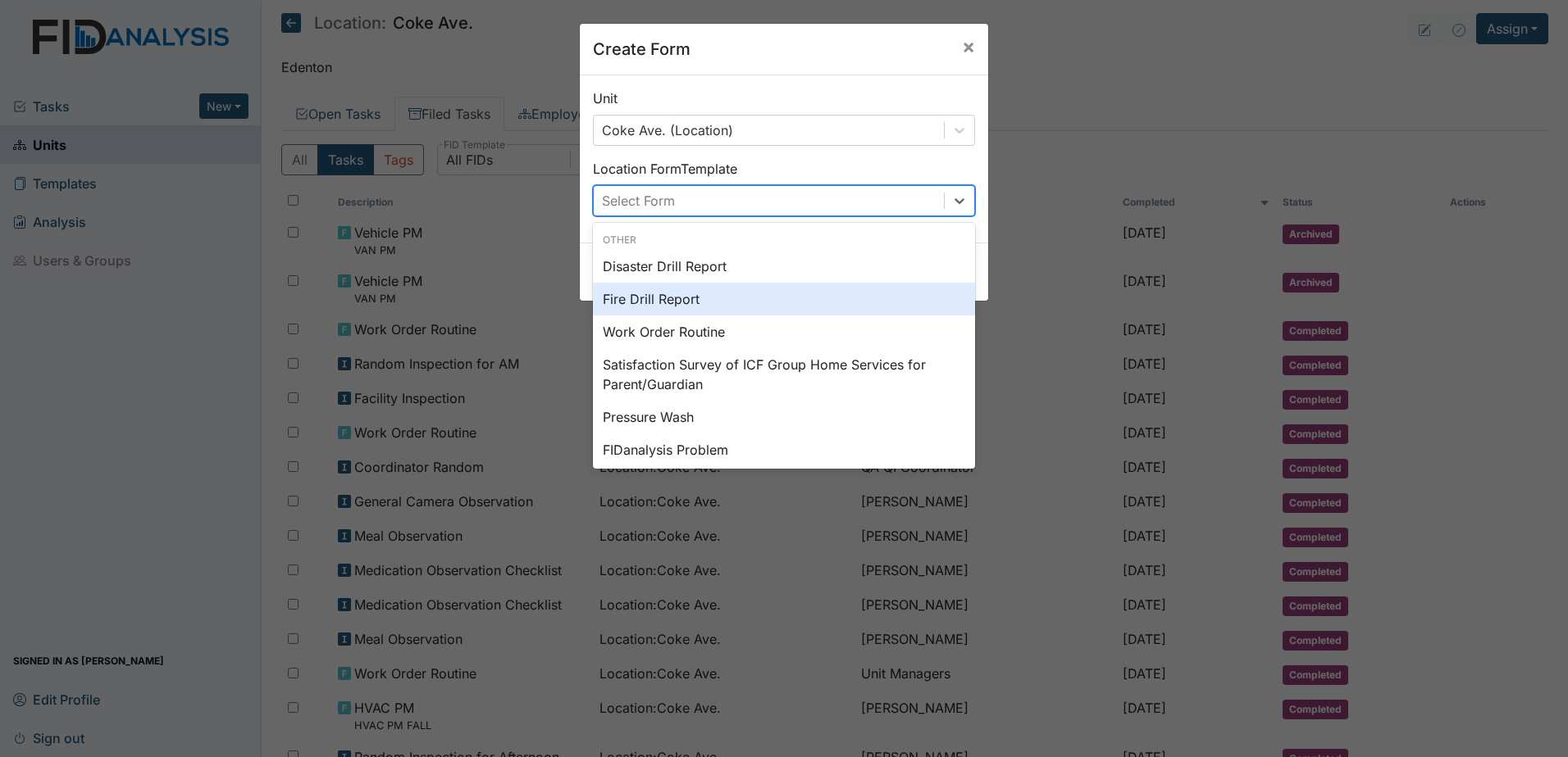
click at [751, 300] on div "Fire Drill Report" at bounding box center [783, 299] width 382 height 32
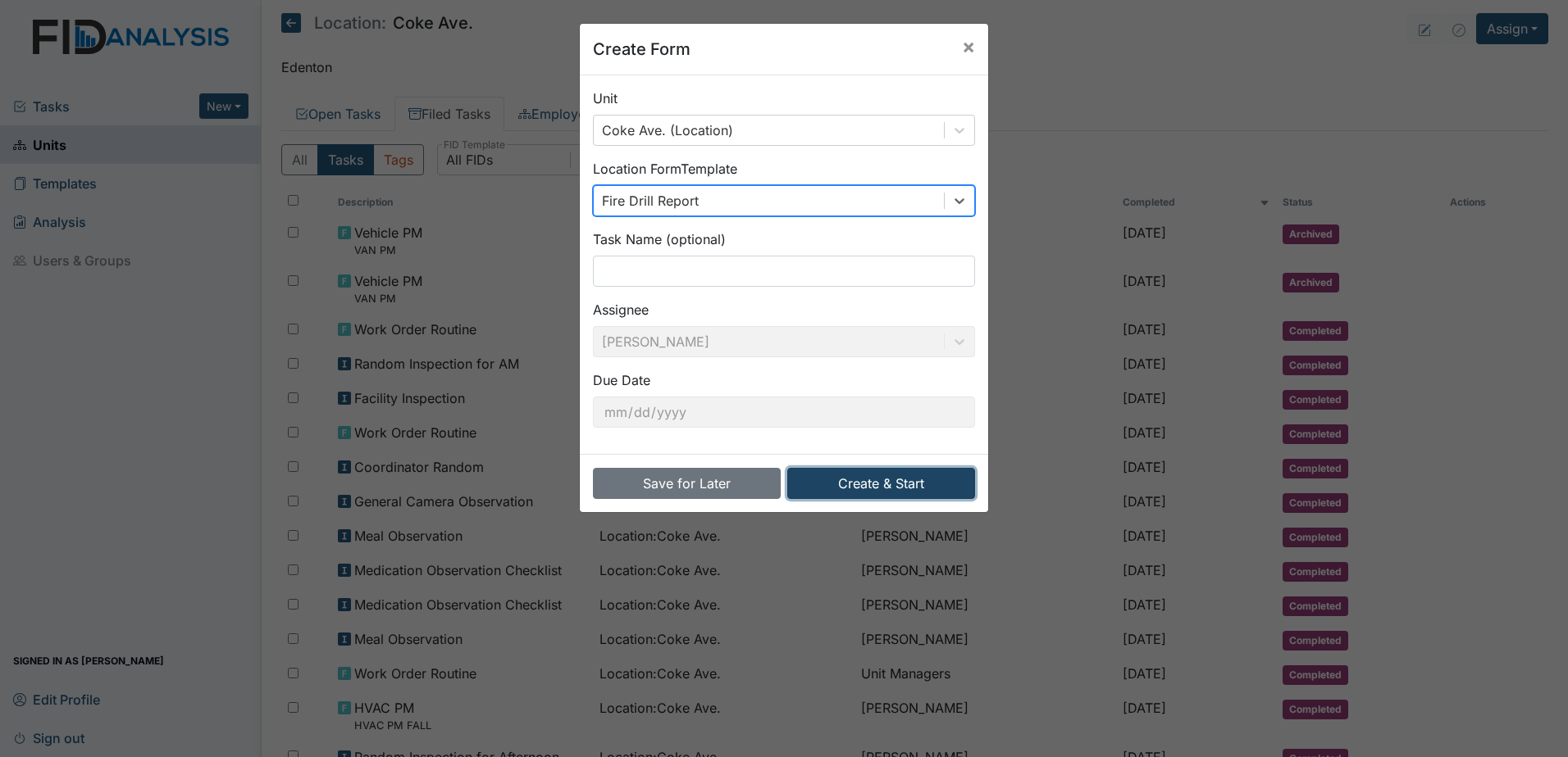
click at [889, 482] on button "Create & Start" at bounding box center [881, 483] width 188 height 31
